Goal: Task Accomplishment & Management: Manage account settings

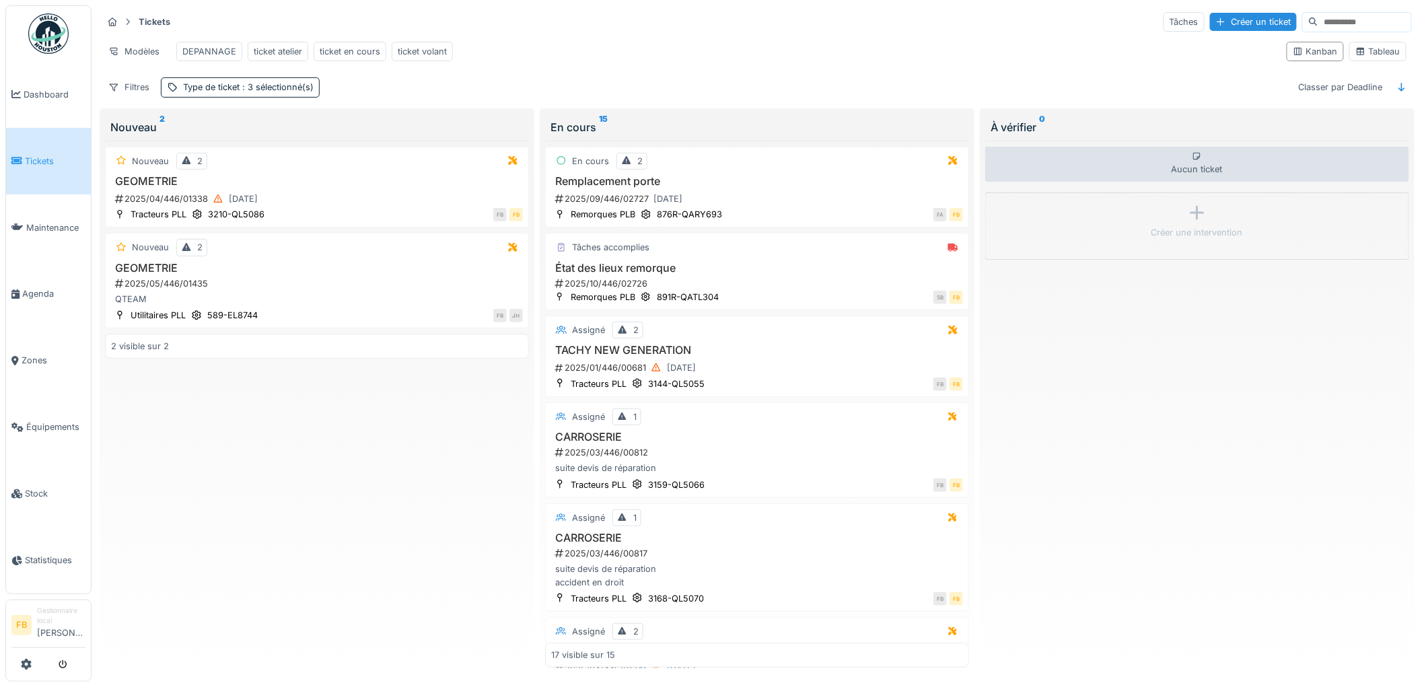
click at [22, 158] on li "Tickets" at bounding box center [48, 161] width 74 height 13
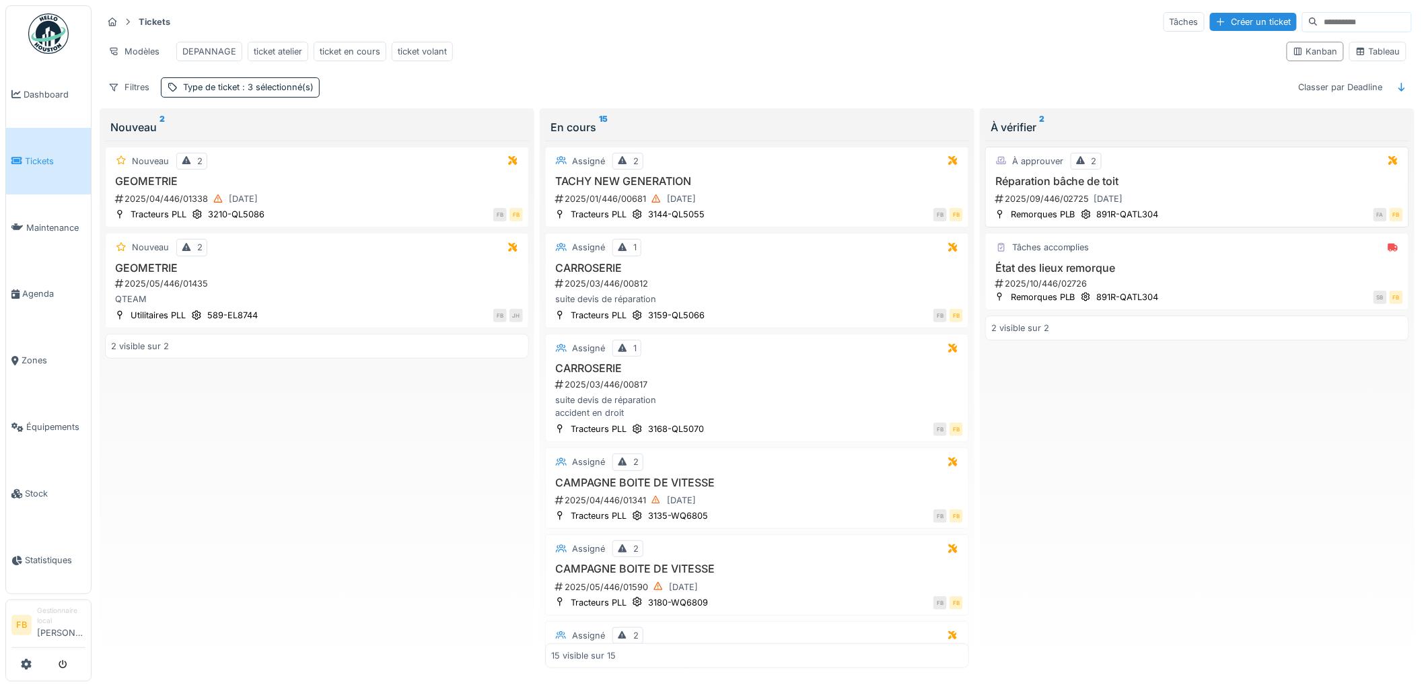
click at [1192, 207] on div "2025/09/446/02725 [DATE]" at bounding box center [1198, 198] width 409 height 17
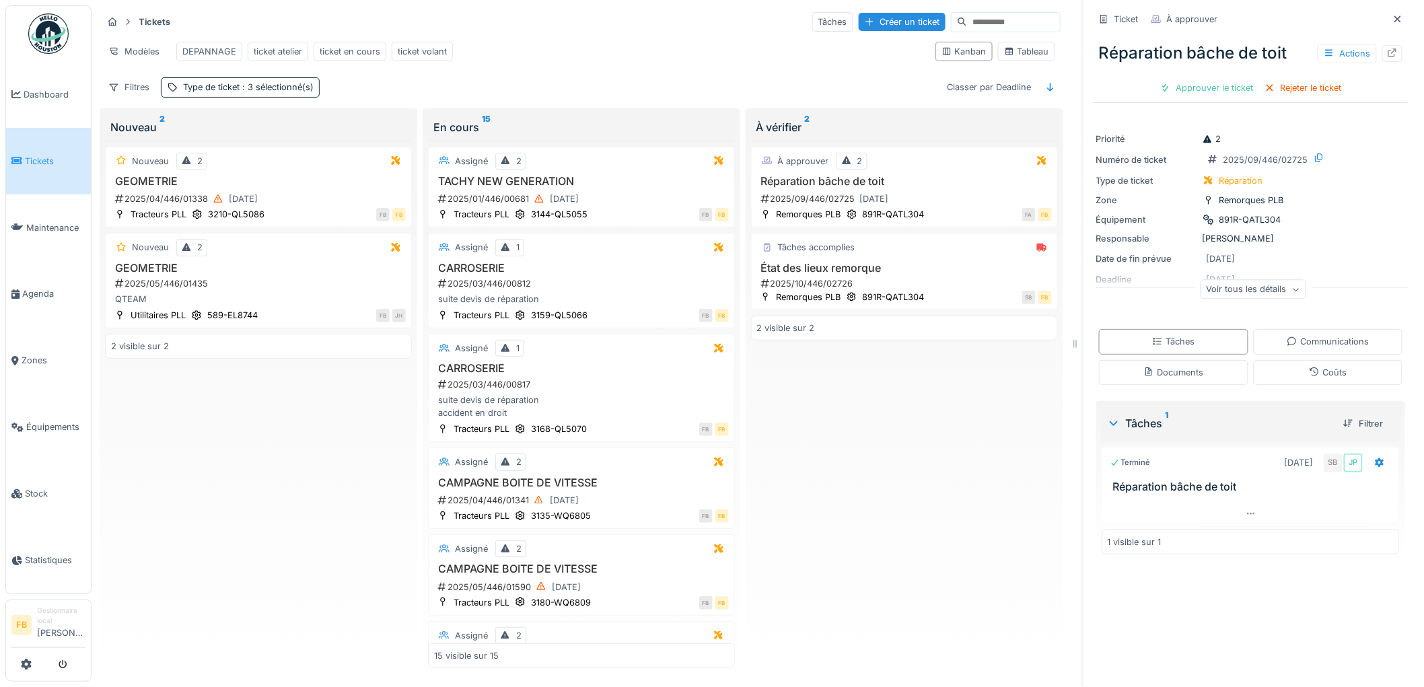
click at [59, 158] on span "Tickets" at bounding box center [55, 161] width 61 height 13
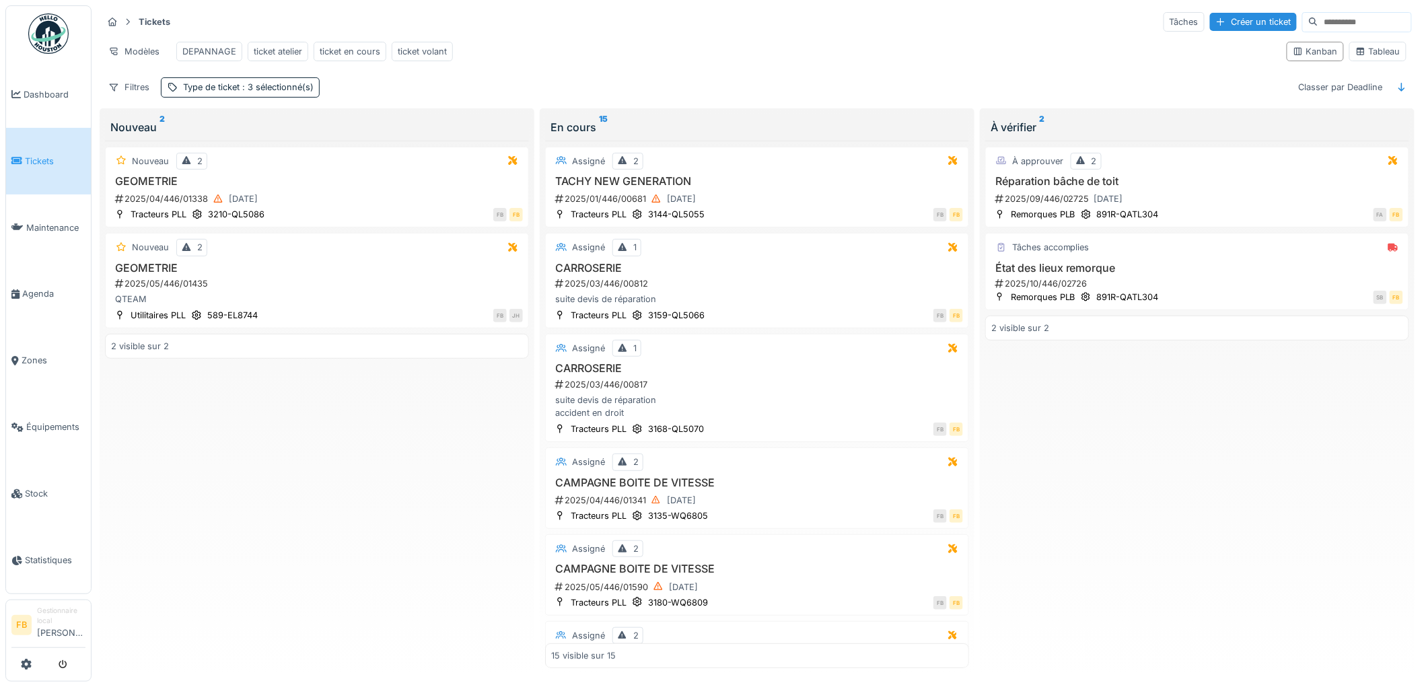
click at [40, 164] on span "Tickets" at bounding box center [55, 161] width 61 height 13
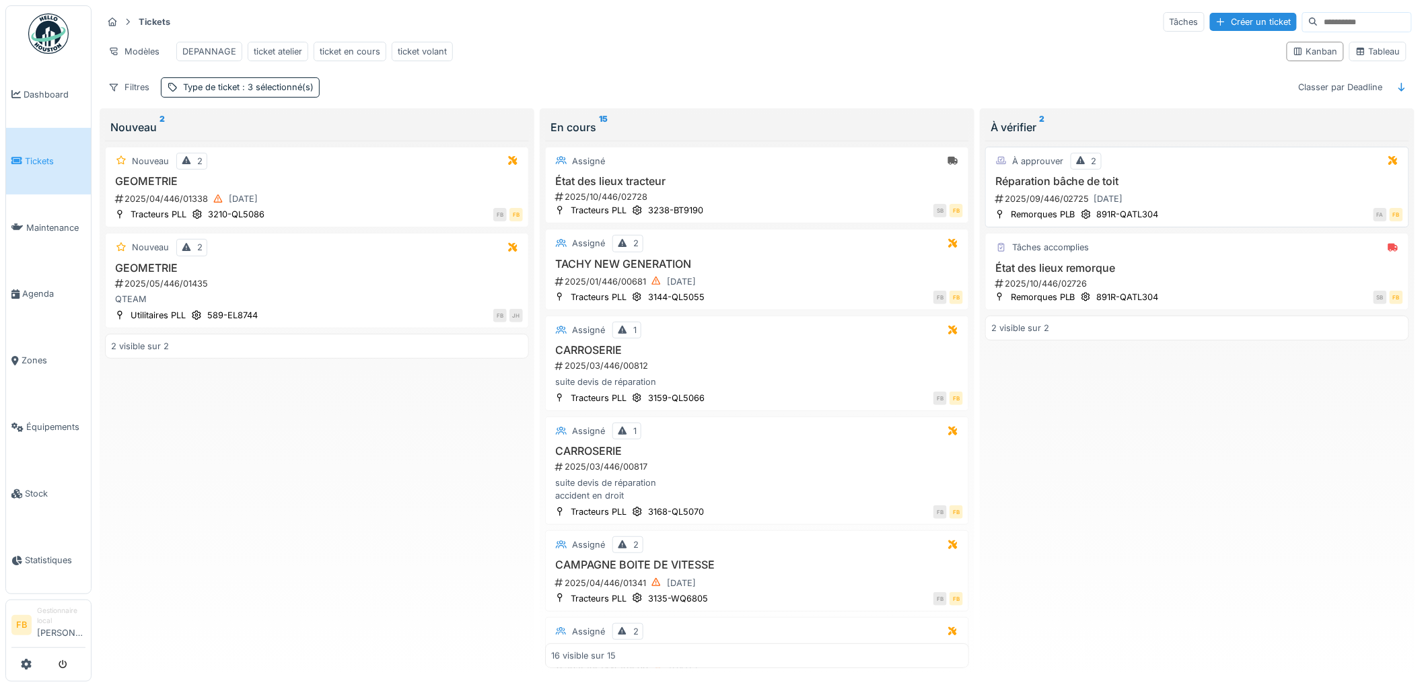
click at [1185, 185] on div "À approuver 2 Réparation bâche de toit 2025/09/446/02725 [DATE] Remorques PLB 8…" at bounding box center [1197, 187] width 424 height 81
click at [1201, 205] on div "2025/09/446/02725 [DATE]" at bounding box center [1198, 198] width 409 height 17
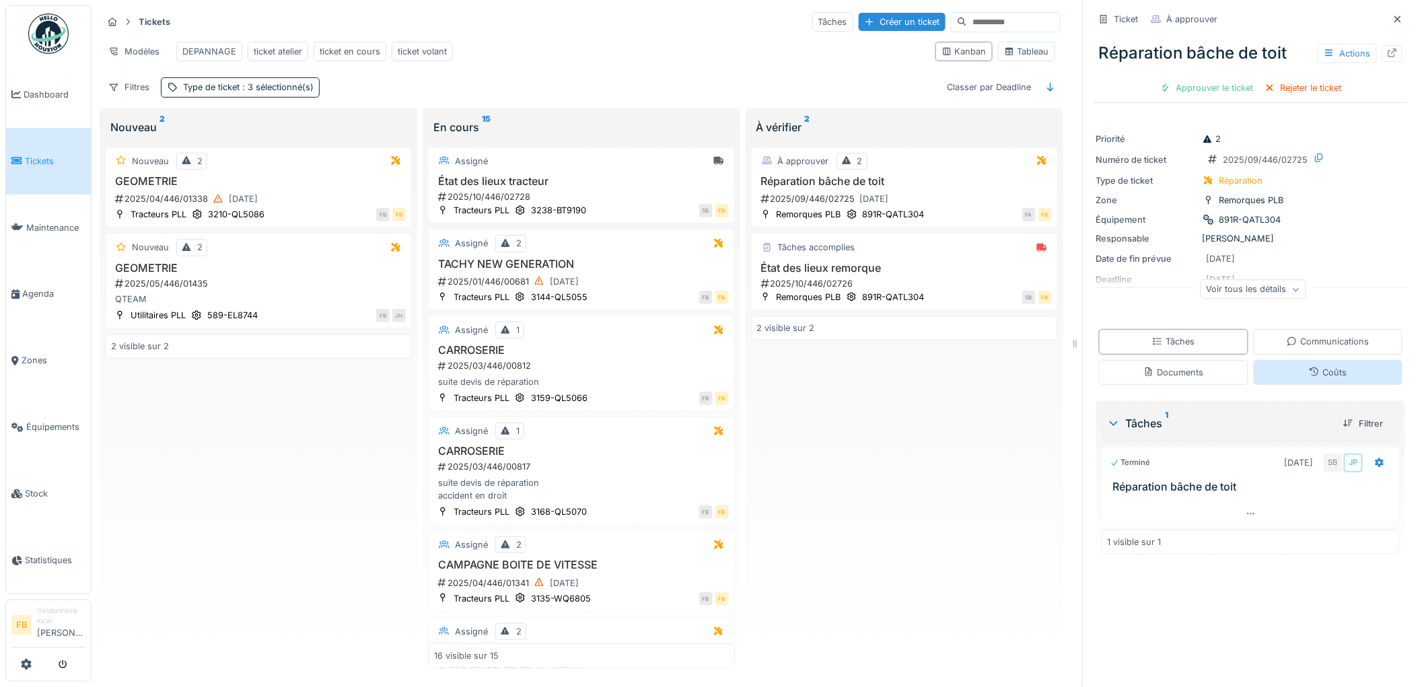
click at [1271, 378] on div "Coûts" at bounding box center [1328, 372] width 149 height 25
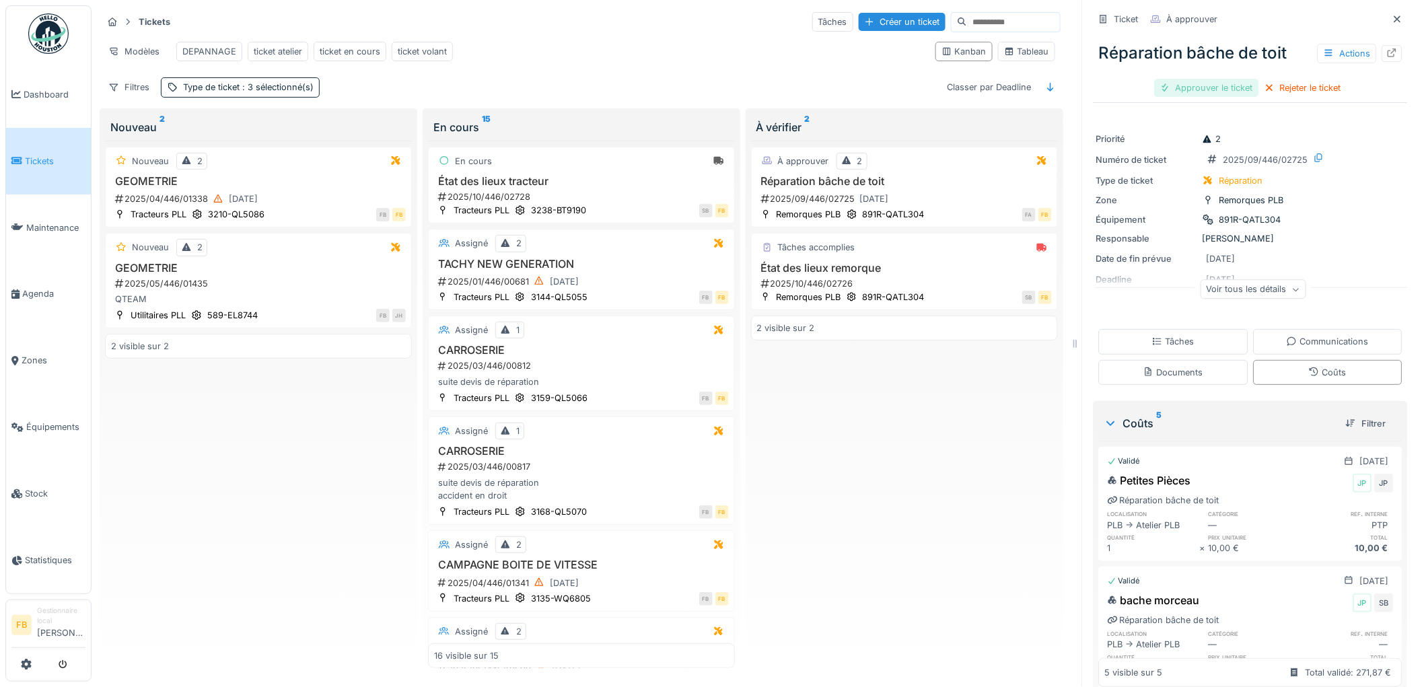
click at [1196, 79] on div "Approuver le ticket" at bounding box center [1207, 88] width 104 height 18
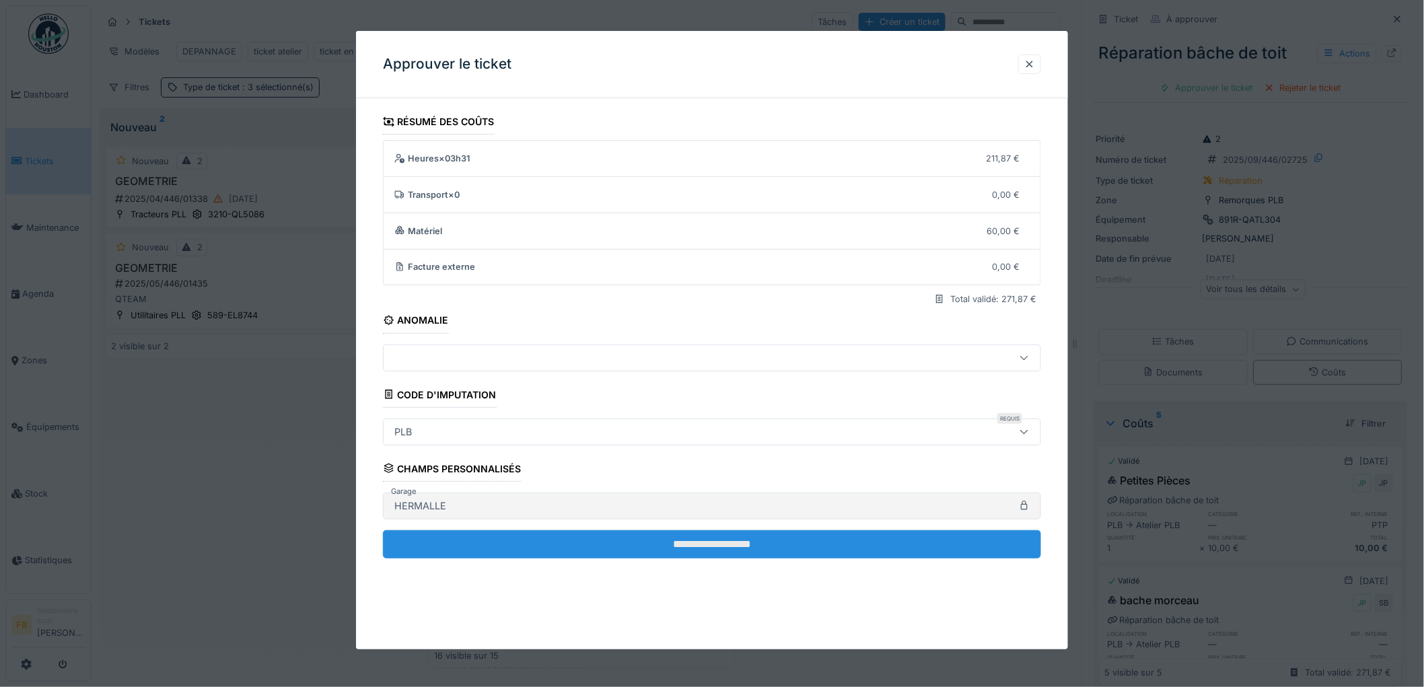
click at [648, 538] on input "**********" at bounding box center [712, 544] width 658 height 28
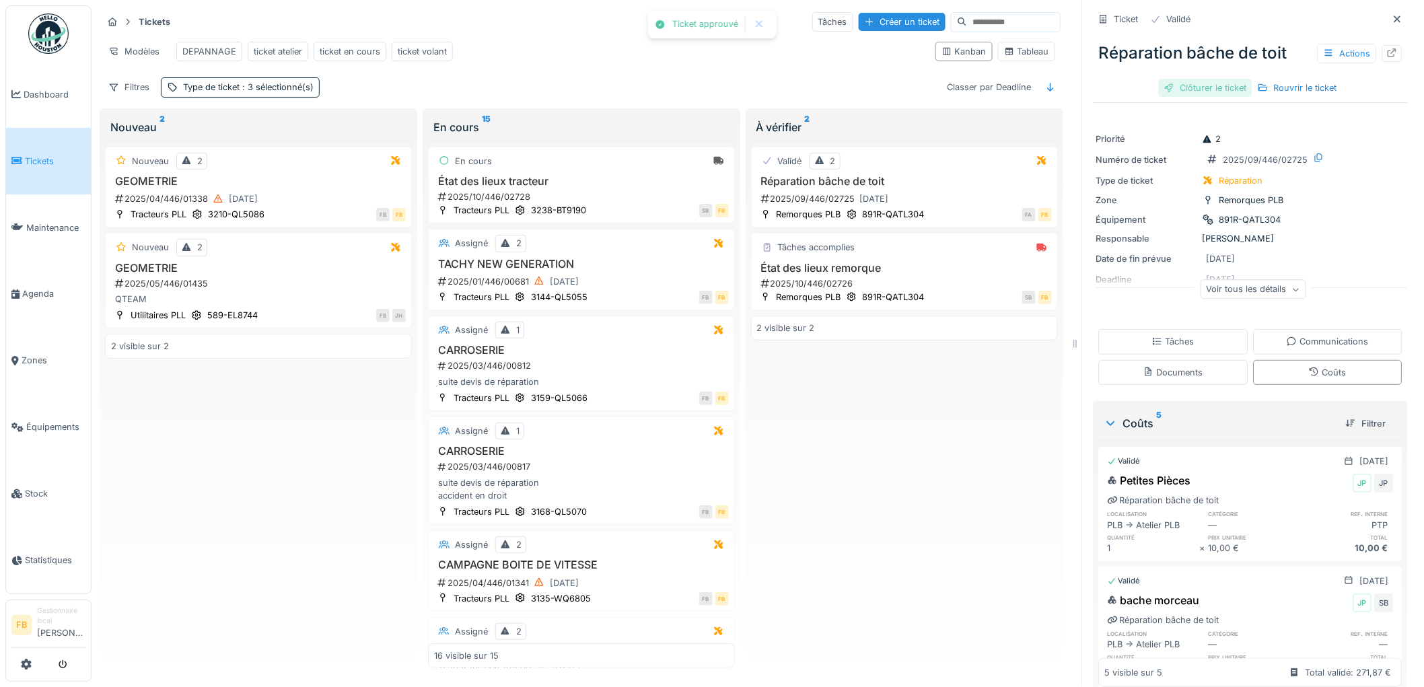
click at [1208, 79] on div "Clôturer le ticket" at bounding box center [1206, 88] width 94 height 18
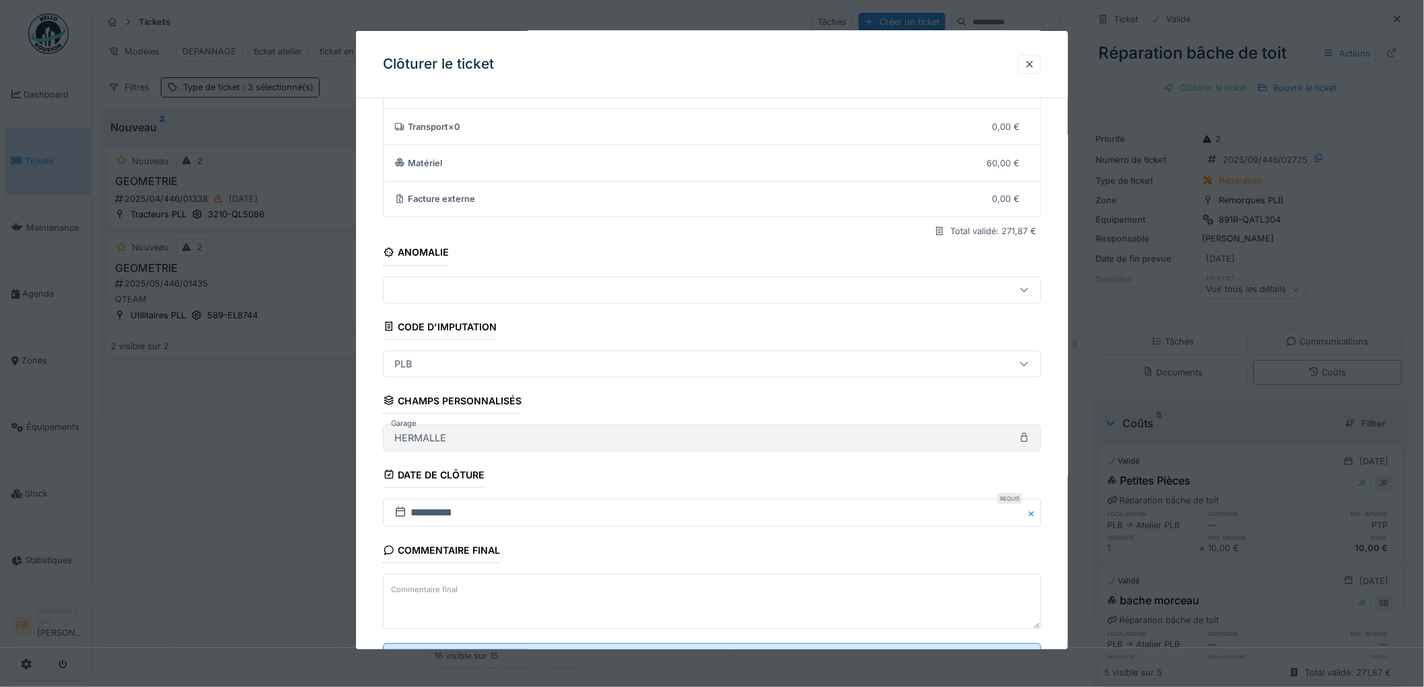
scroll to position [129, 0]
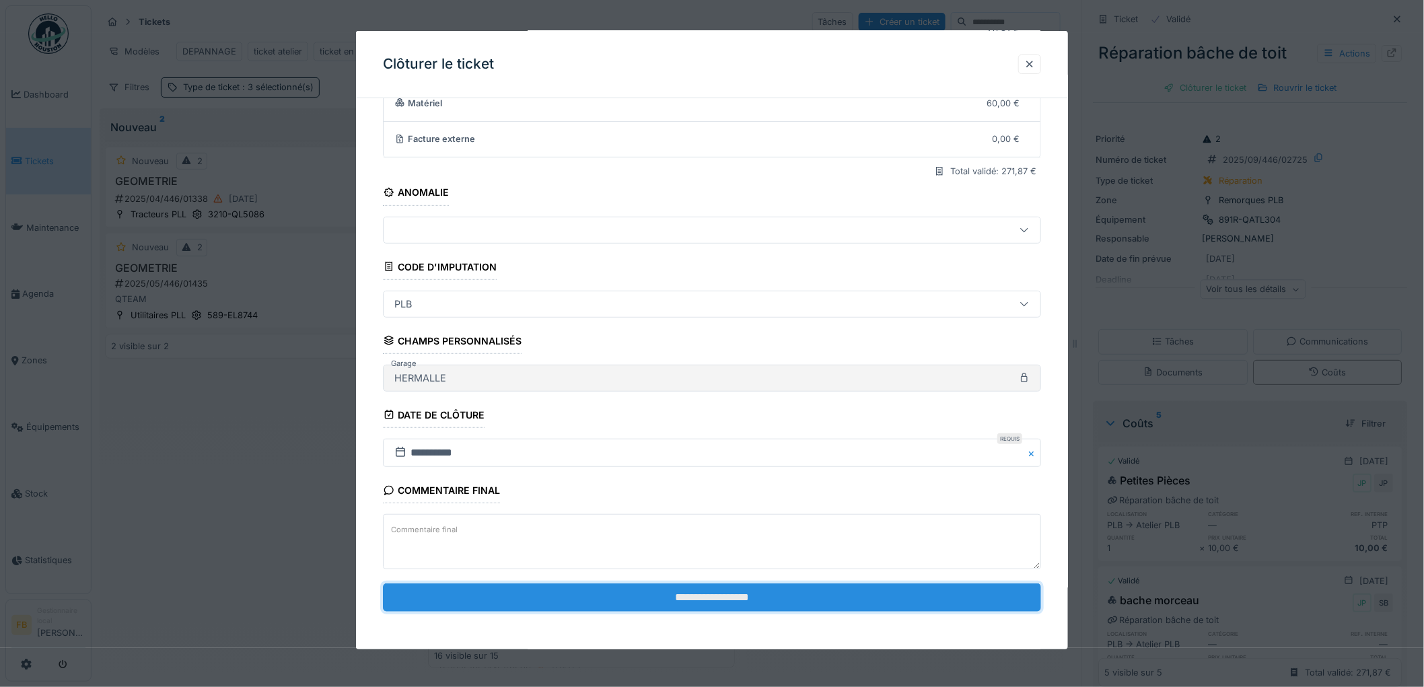
click at [695, 594] on input "**********" at bounding box center [712, 598] width 658 height 28
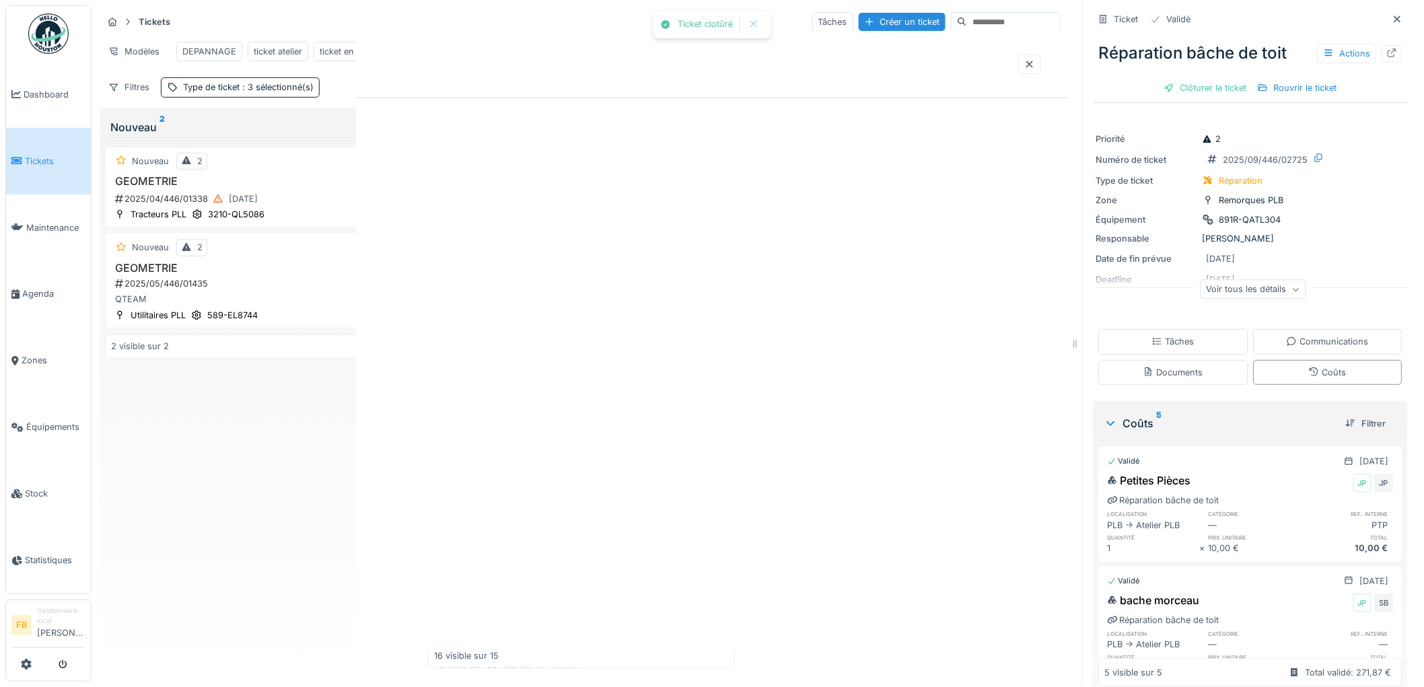
scroll to position [0, 0]
